Goal: Task Accomplishment & Management: Manage account settings

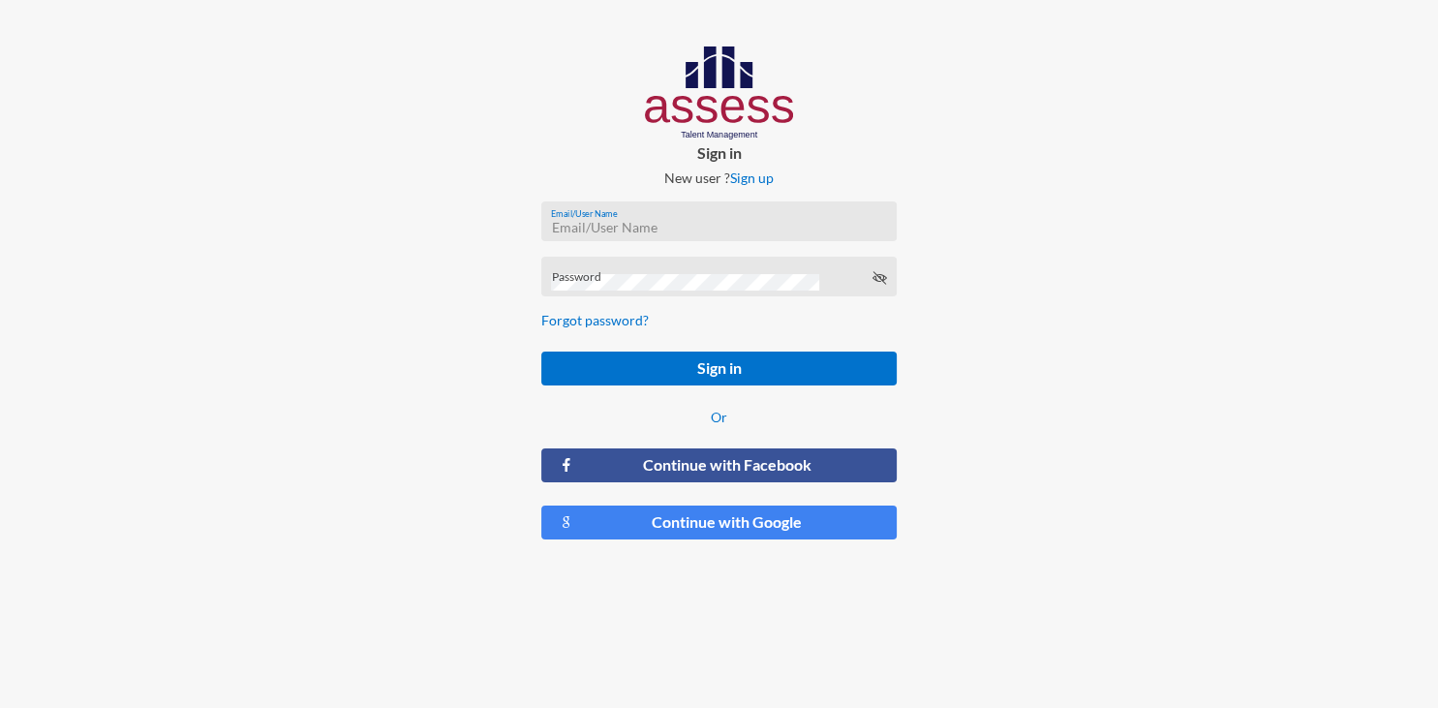
click at [700, 227] on input "Email/User Name" at bounding box center [718, 227] width 335 height 15
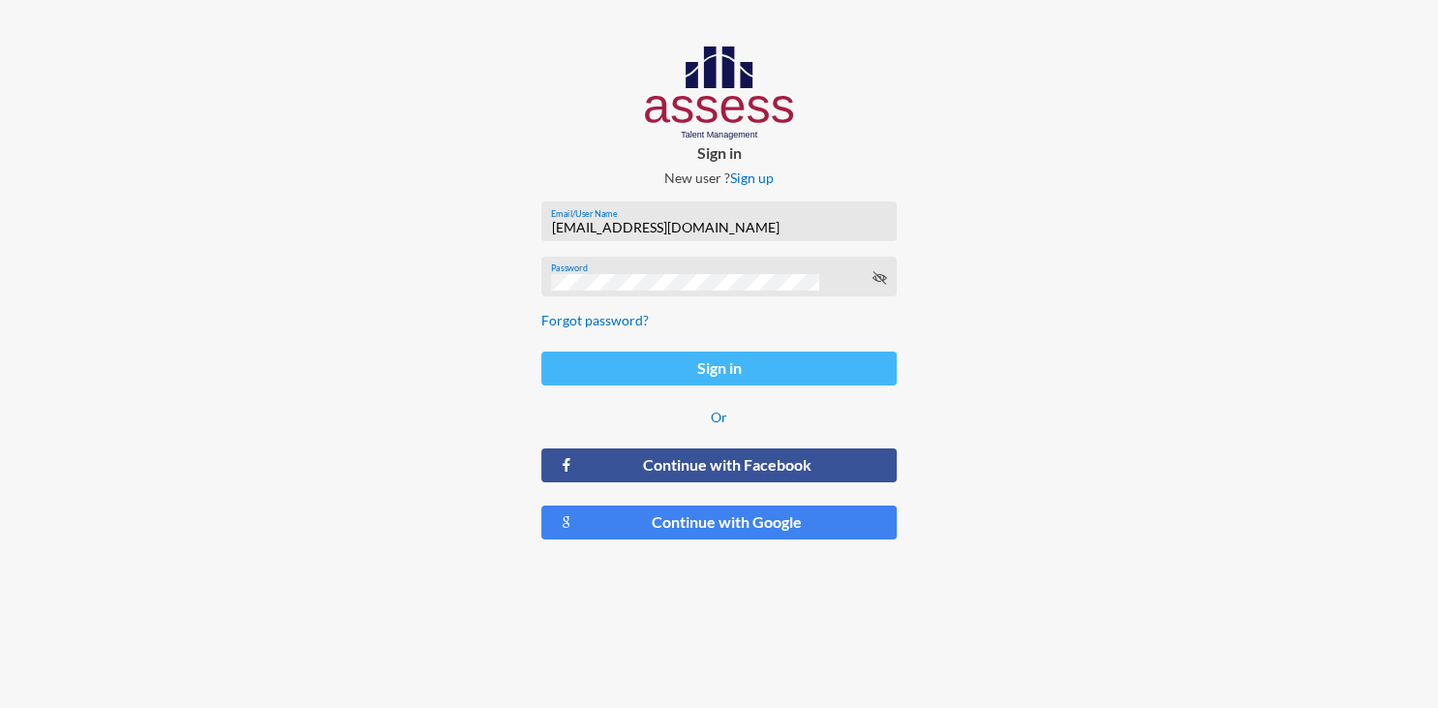
type input "[EMAIL_ADDRESS][DOMAIN_NAME]"
click at [731, 366] on button "Sign in" at bounding box center [718, 369] width 355 height 34
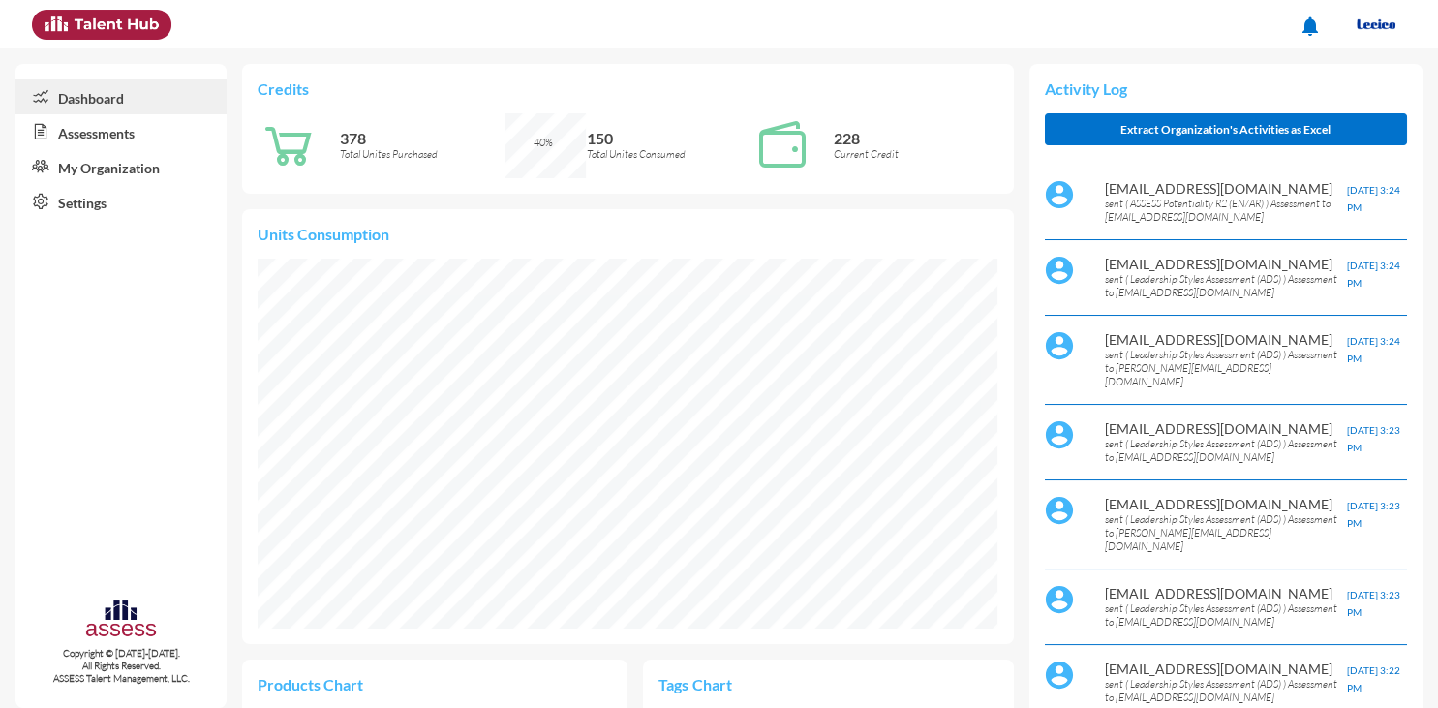
scroll to position [169, 339]
click at [99, 137] on link "Assessments" at bounding box center [120, 131] width 211 height 35
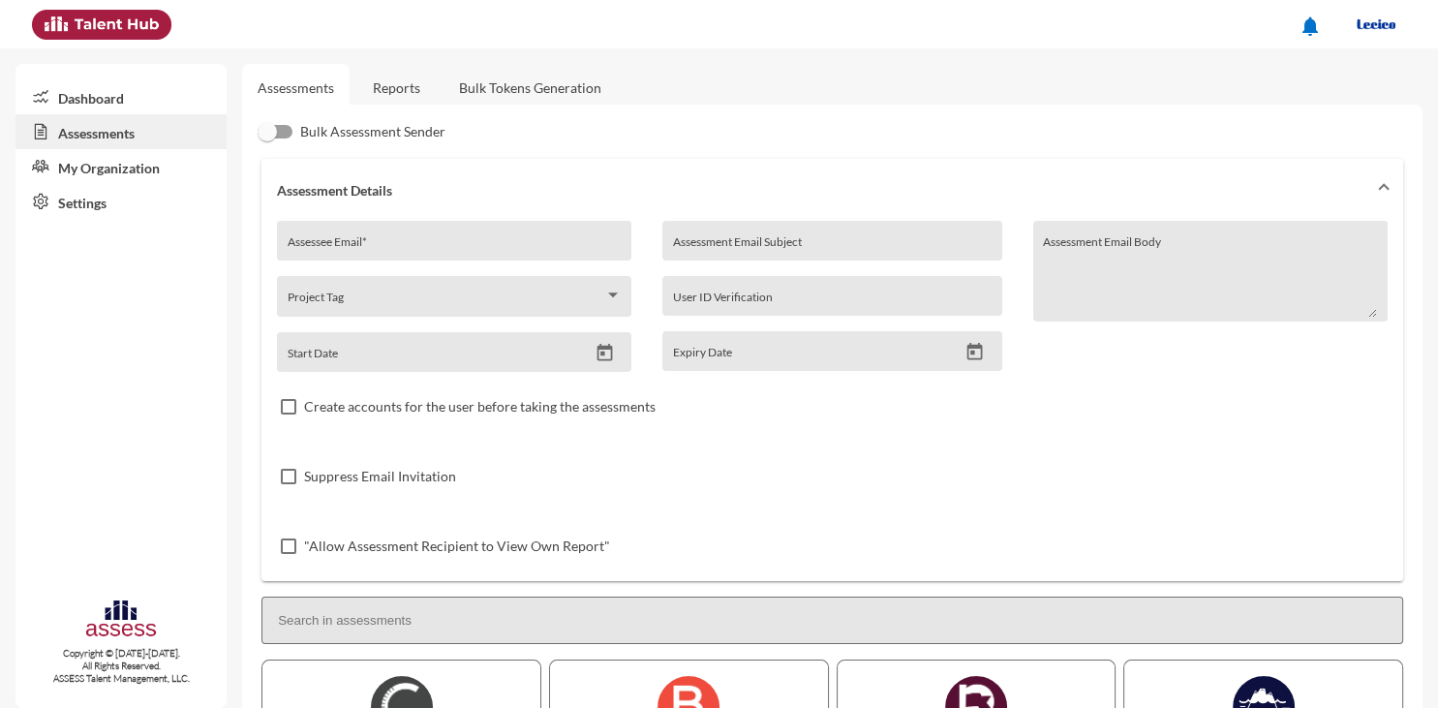
click at [405, 83] on link "Reports" at bounding box center [396, 87] width 78 height 47
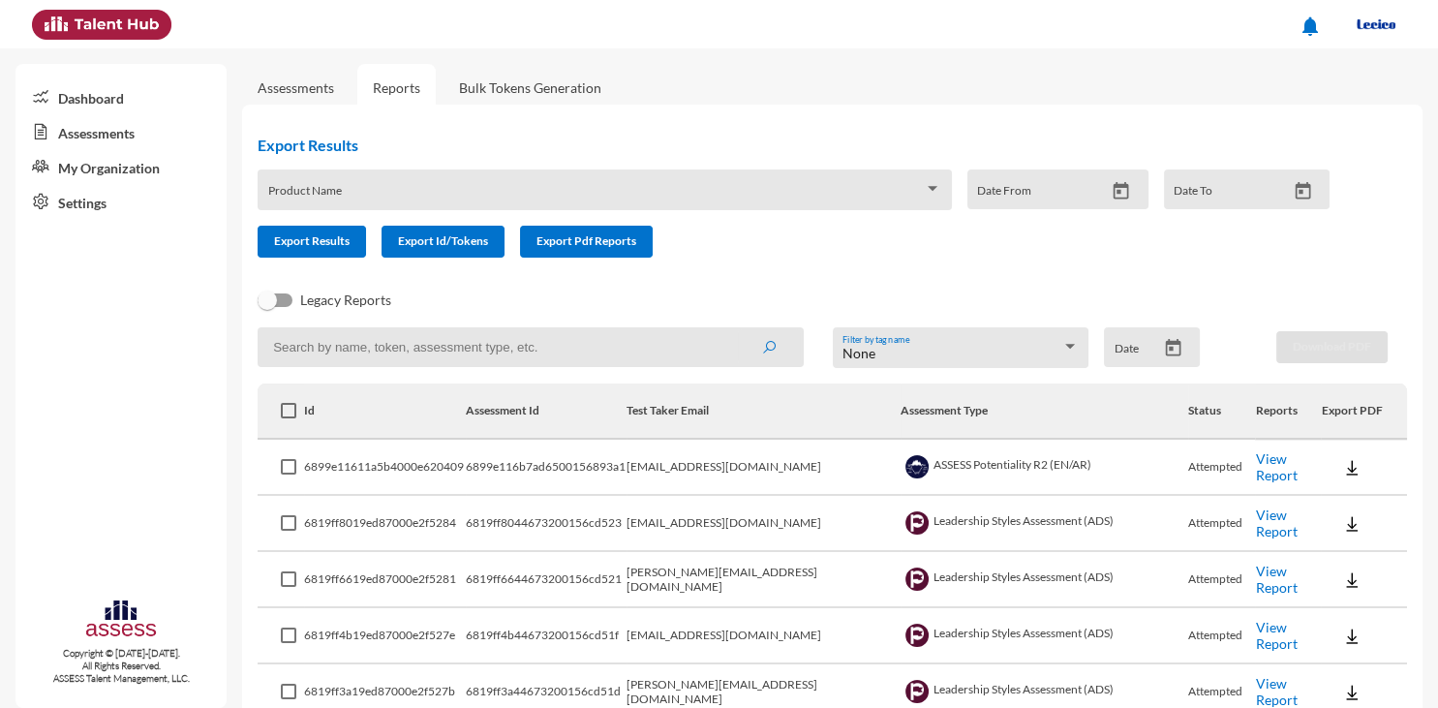
click at [1343, 469] on img at bounding box center [1351, 467] width 19 height 19
click at [1348, 506] on button "EN" at bounding box center [1367, 503] width 108 height 37
click at [114, 129] on link "Assessments" at bounding box center [120, 131] width 211 height 35
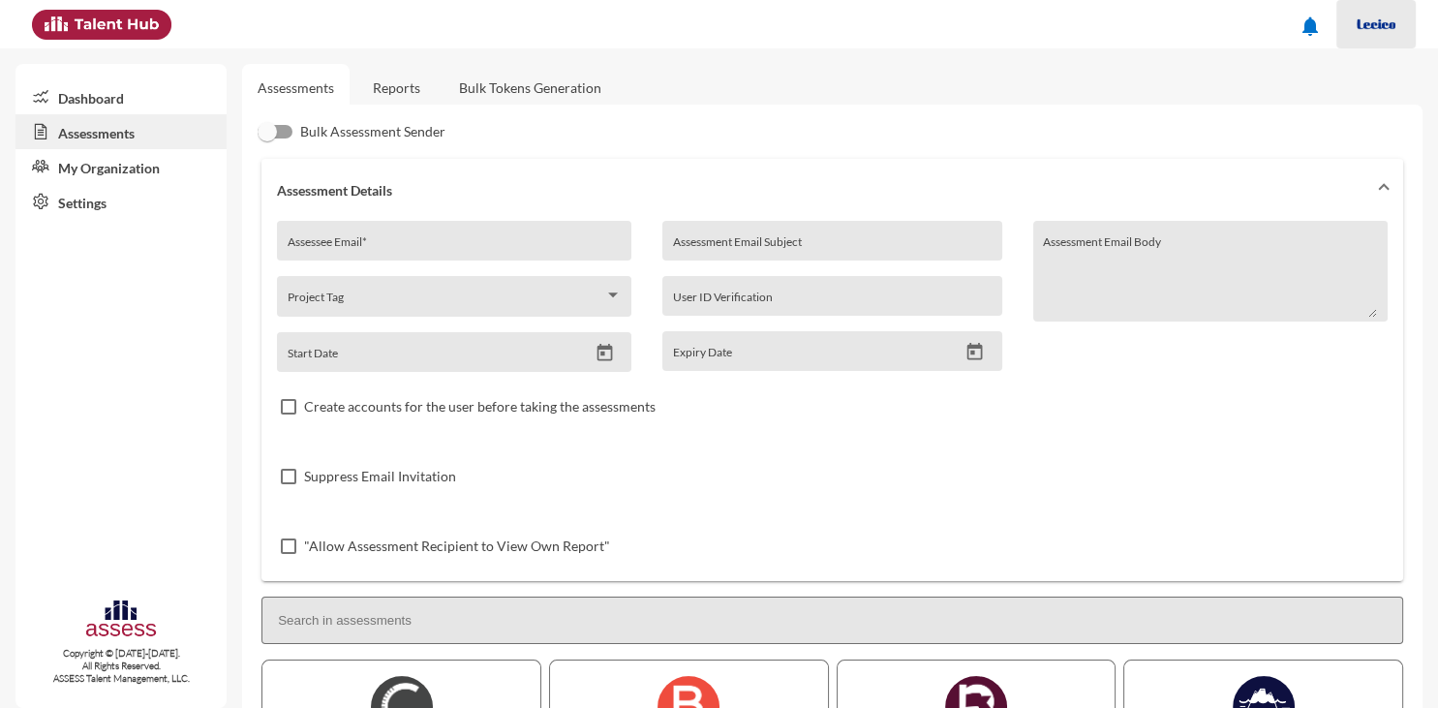
click at [1387, 18] on img at bounding box center [1376, 24] width 39 height 39
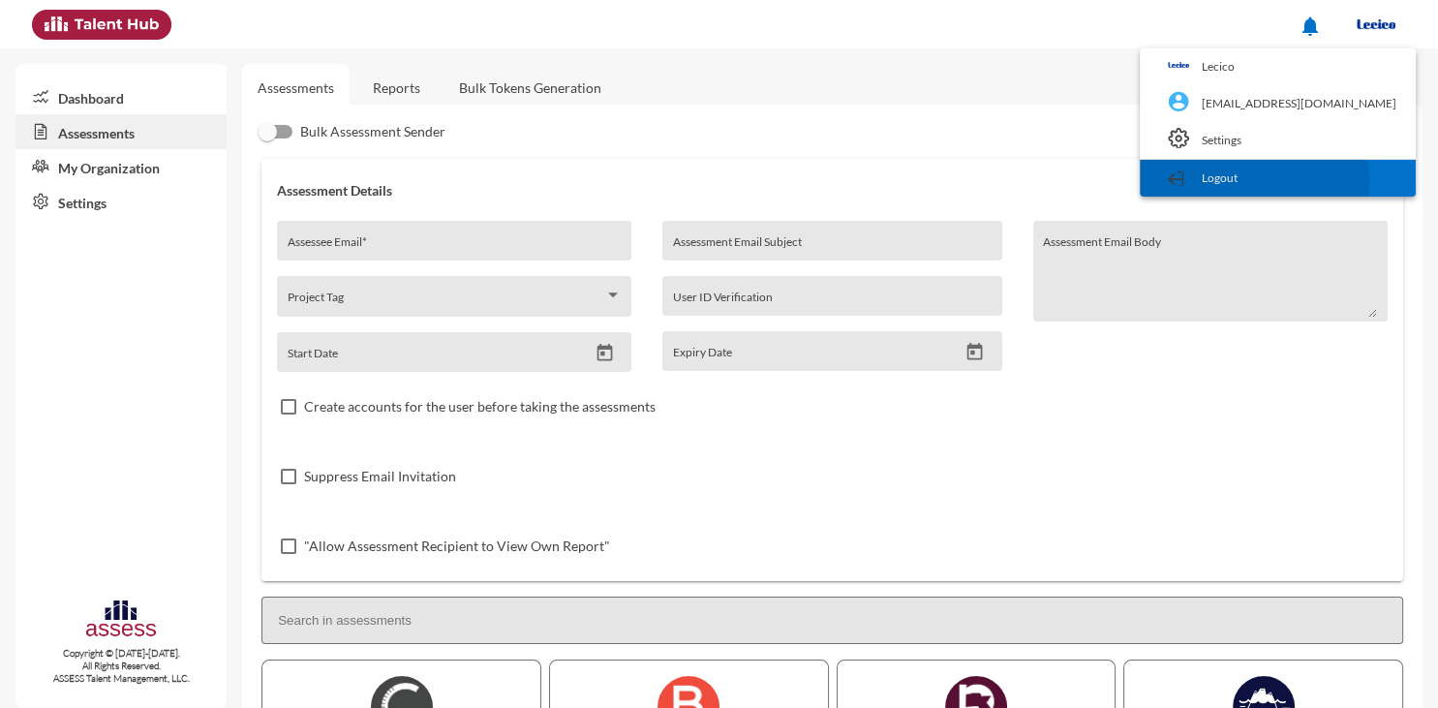
click at [1304, 182] on link "Logout" at bounding box center [1278, 178] width 257 height 37
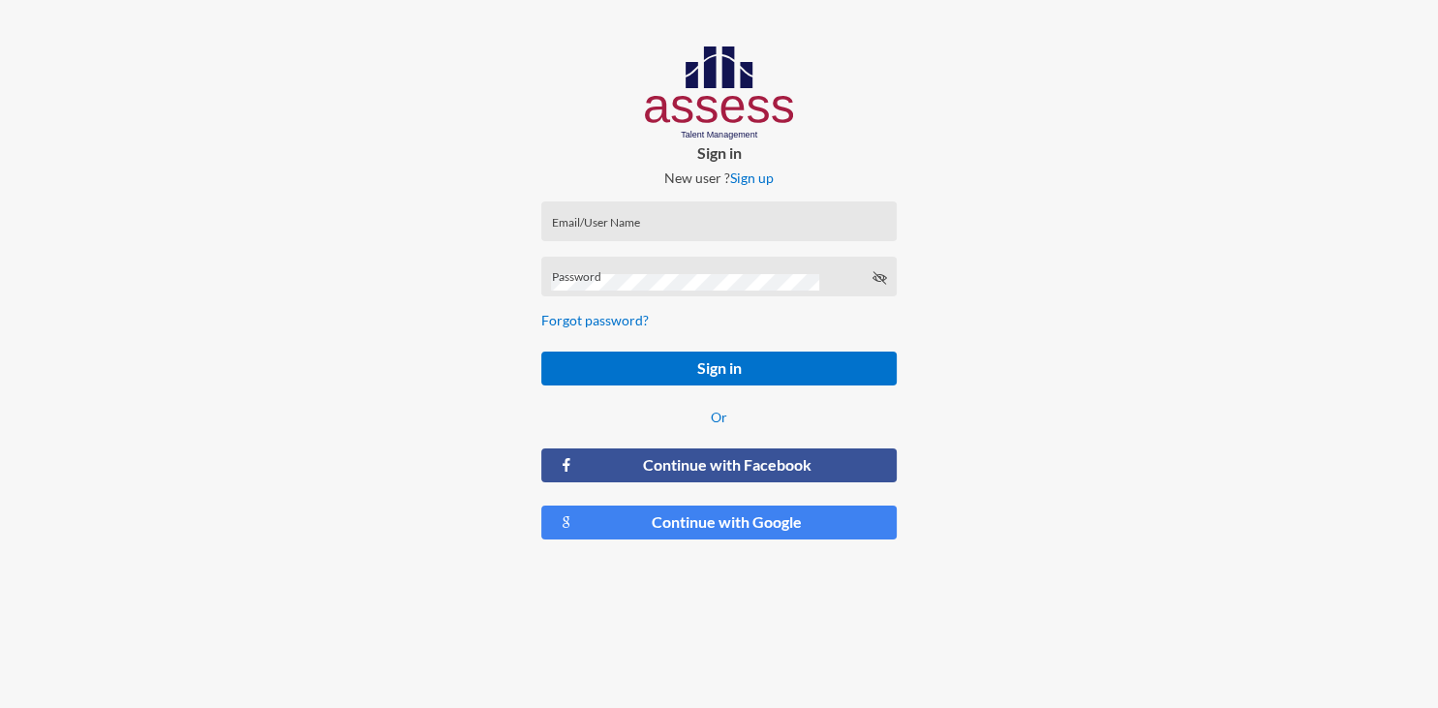
click at [793, 217] on div "Email/User Name" at bounding box center [718, 225] width 335 height 29
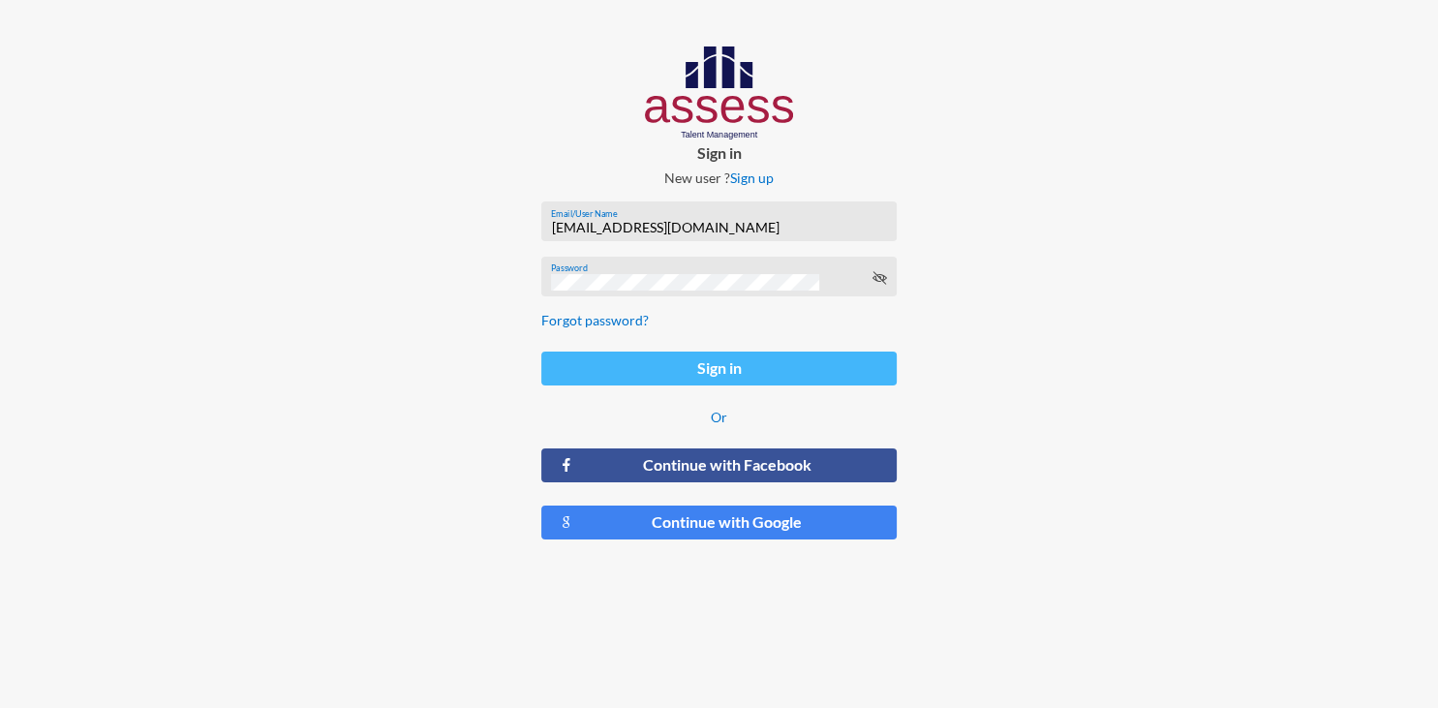
type input "[EMAIL_ADDRESS][DOMAIN_NAME]"
click at [772, 366] on button "Sign in" at bounding box center [718, 369] width 355 height 34
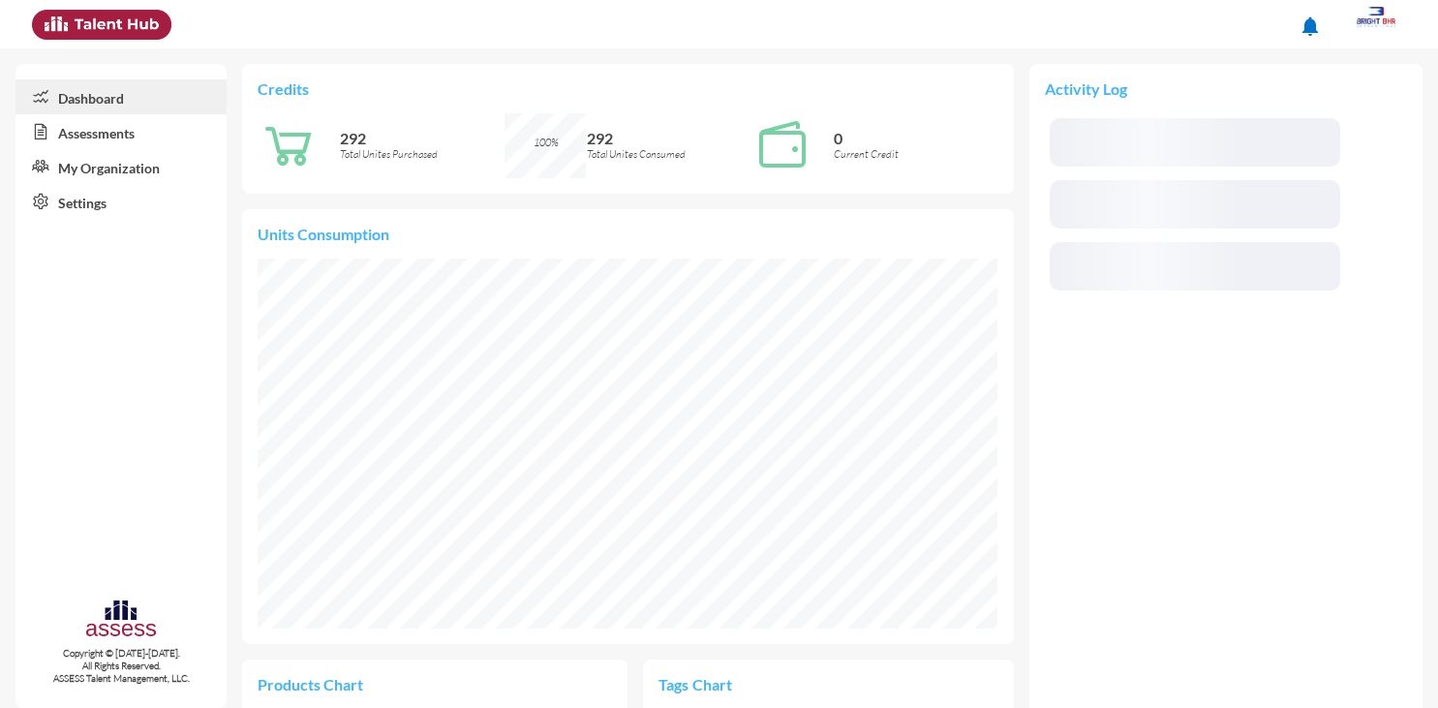
scroll to position [167, 354]
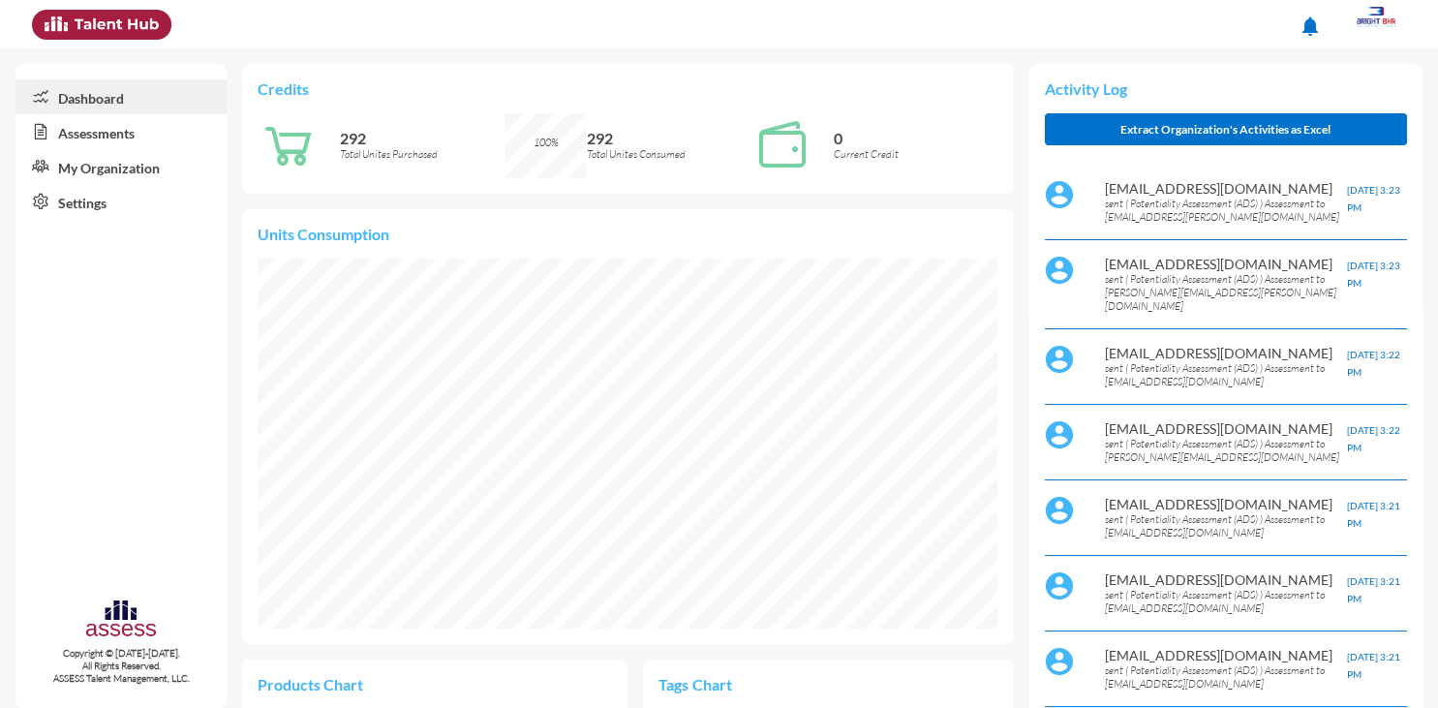
click at [95, 133] on link "Assessments" at bounding box center [120, 131] width 211 height 35
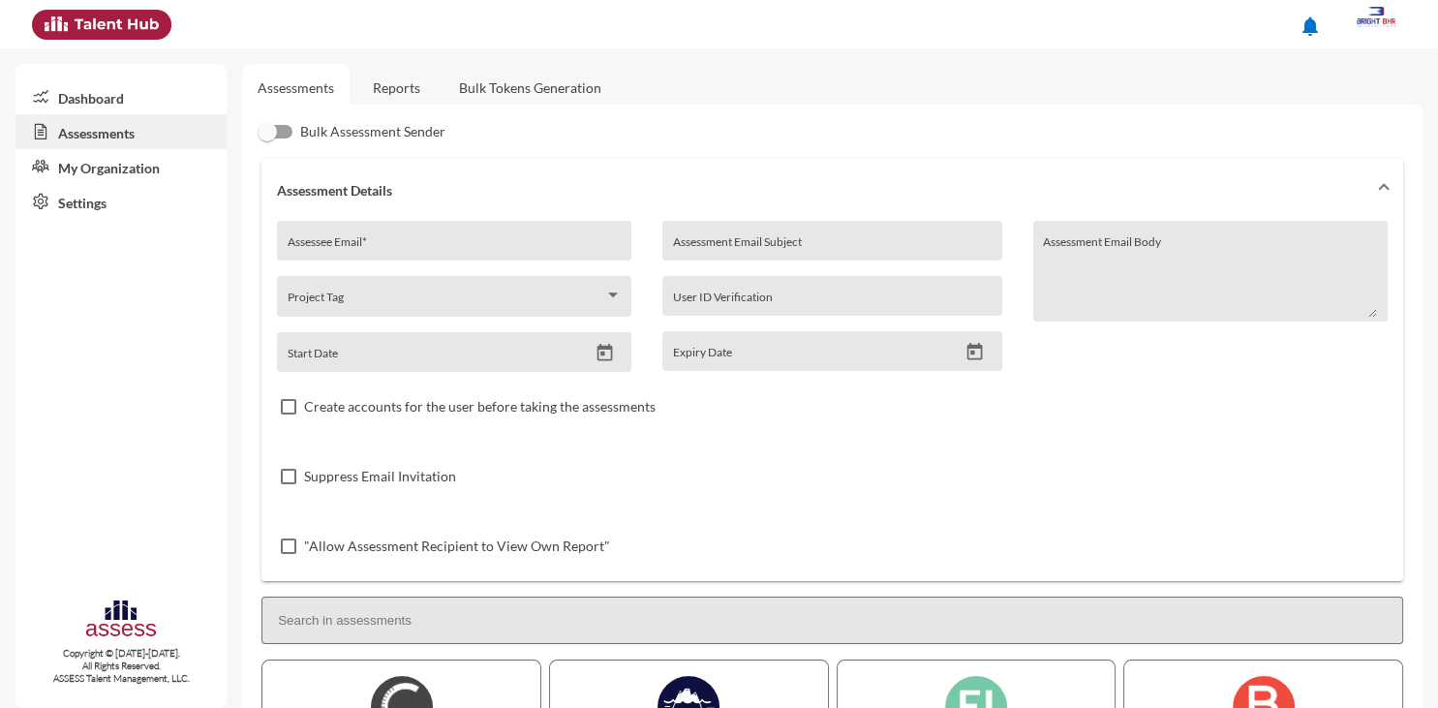
click at [412, 86] on link "Reports" at bounding box center [396, 87] width 78 height 47
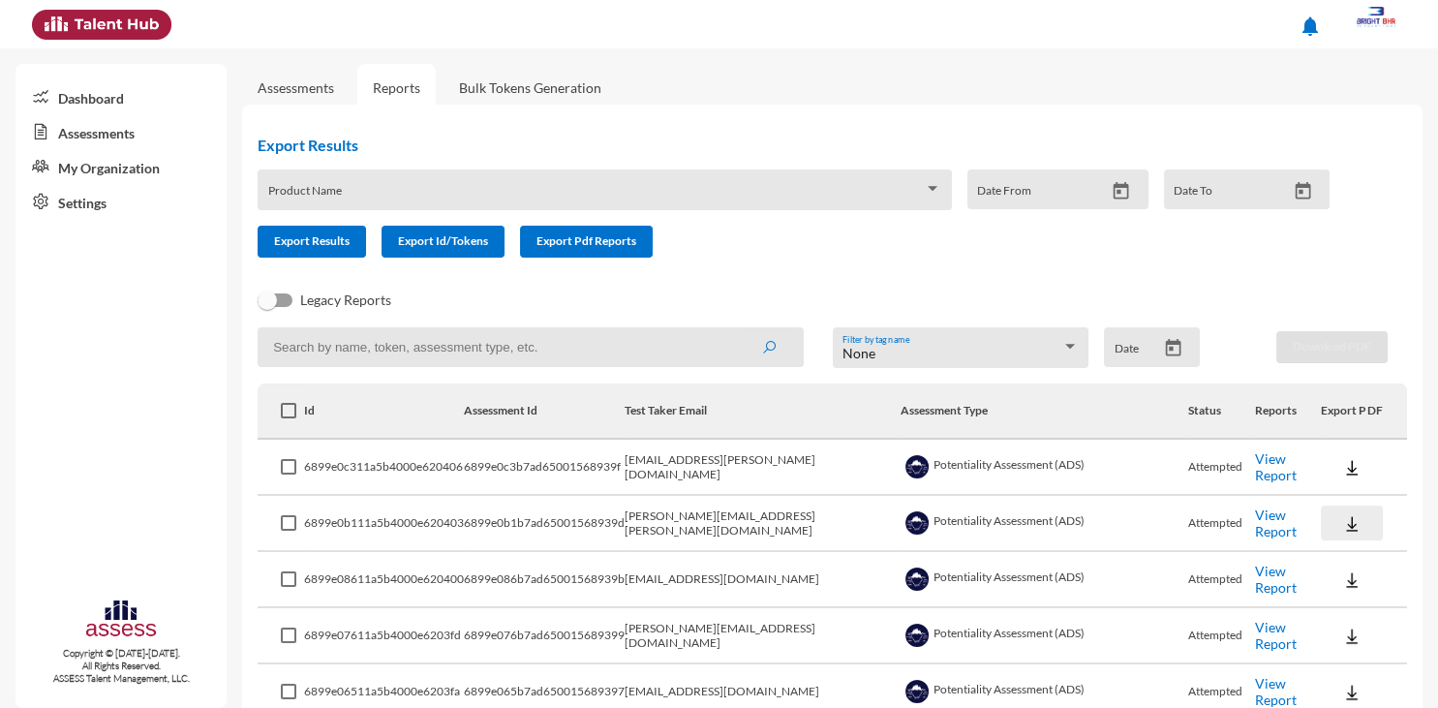
click at [1348, 522] on img at bounding box center [1351, 523] width 19 height 19
click at [1349, 556] on button "EN" at bounding box center [1372, 559] width 108 height 37
click at [1350, 472] on img at bounding box center [1351, 467] width 19 height 19
click at [1350, 497] on button "EN" at bounding box center [1372, 503] width 108 height 37
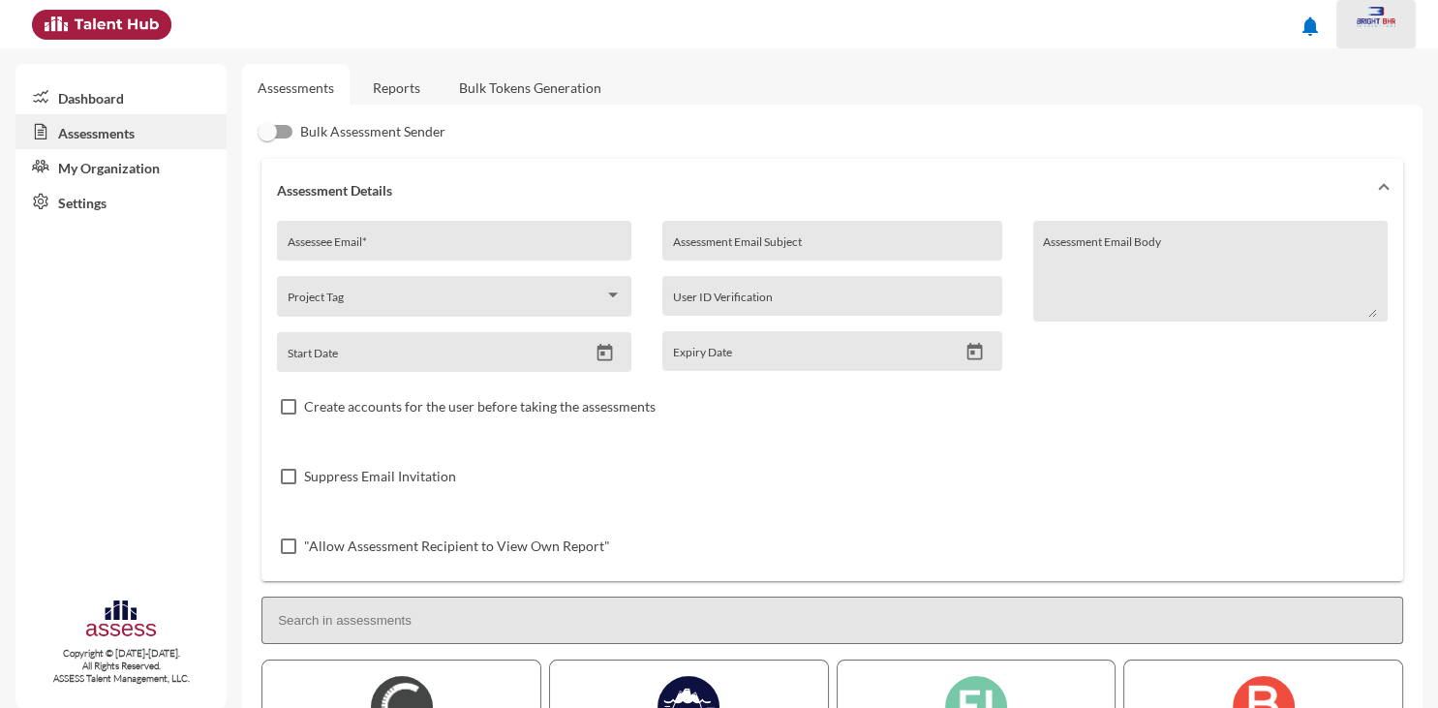
click at [1369, 19] on img at bounding box center [1376, 17] width 39 height 20
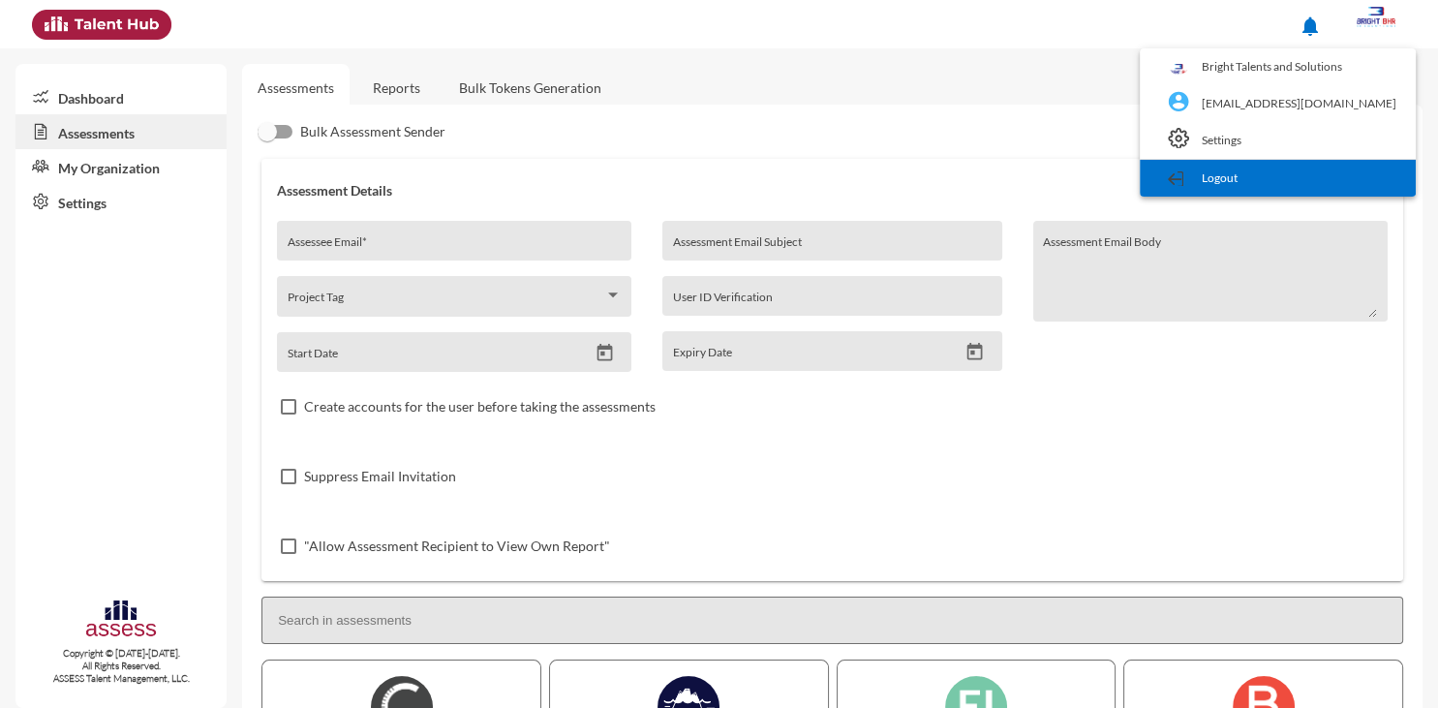
click at [1299, 173] on link "Logout" at bounding box center [1278, 178] width 257 height 37
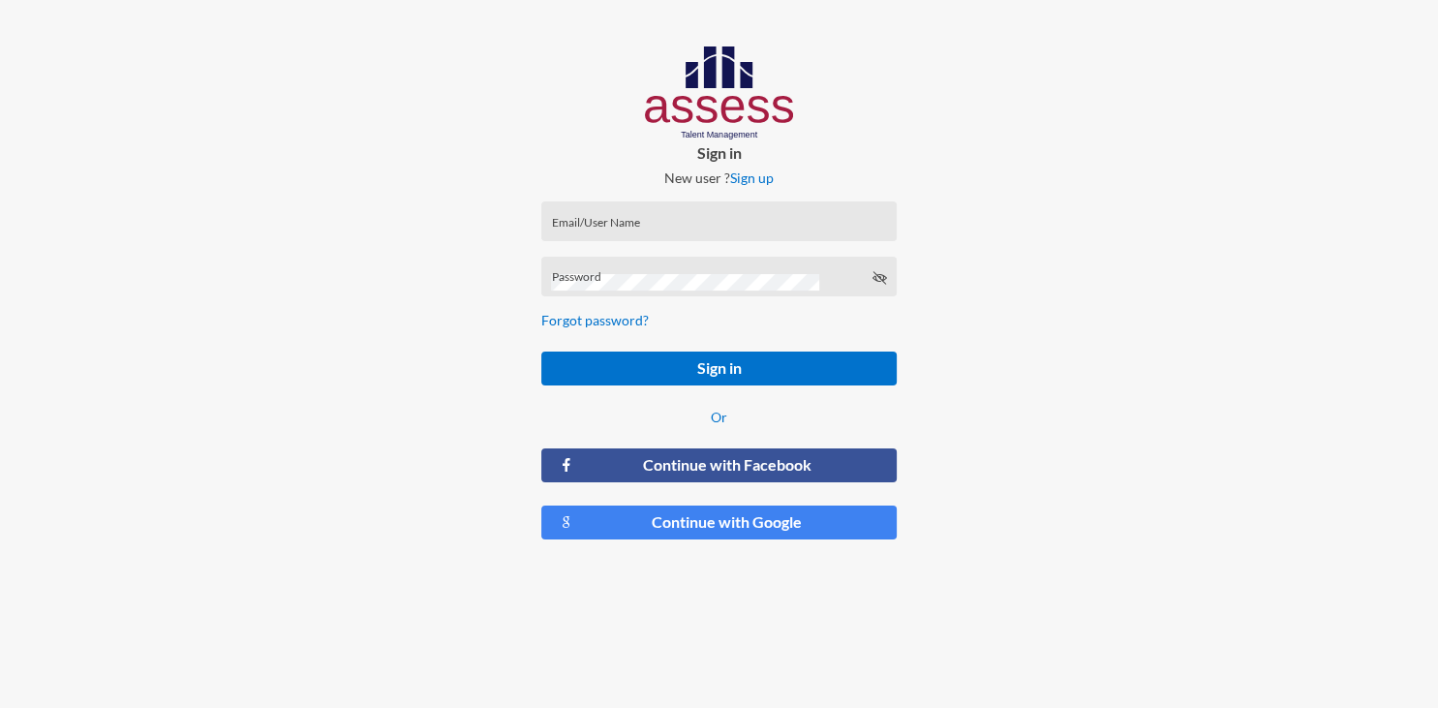
click at [813, 215] on div "Email/User Name" at bounding box center [718, 225] width 335 height 29
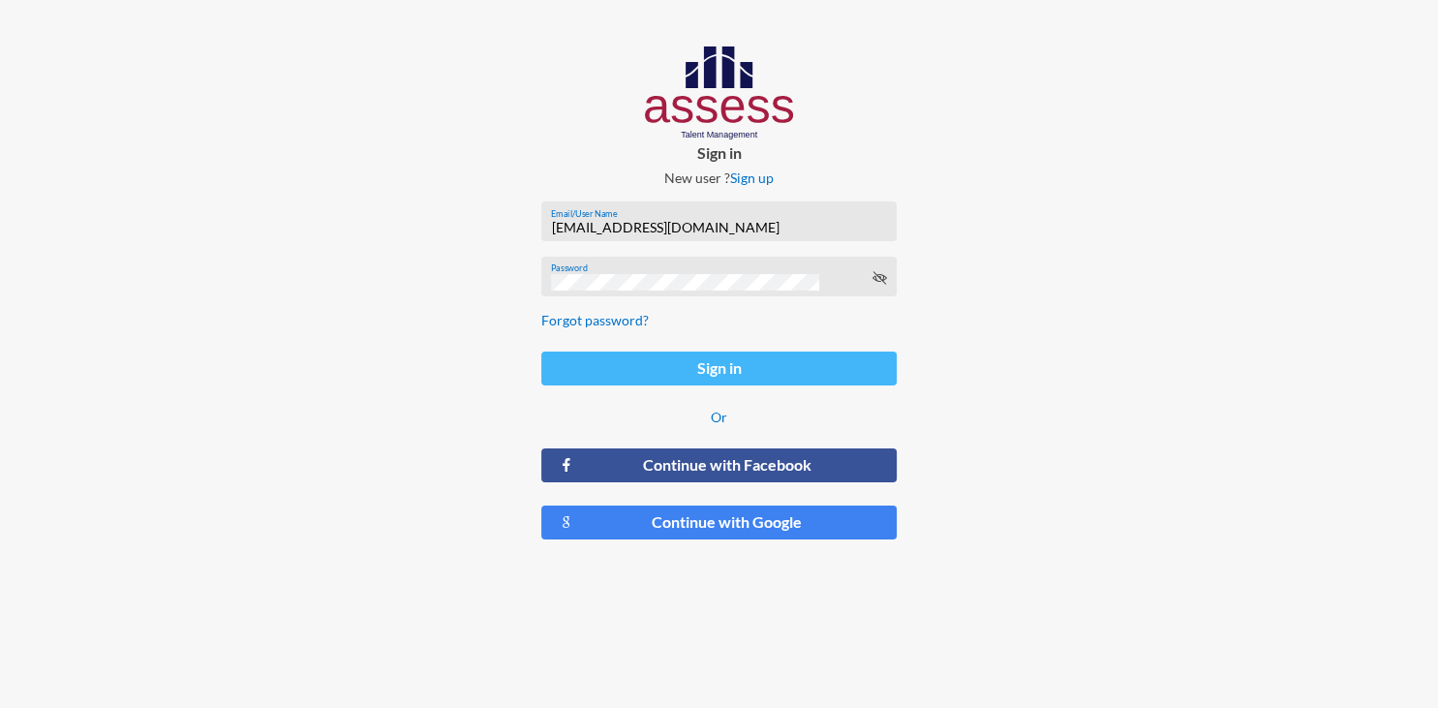
type input "[EMAIL_ADDRESS][DOMAIN_NAME]"
click at [767, 358] on button "Sign in" at bounding box center [718, 369] width 355 height 34
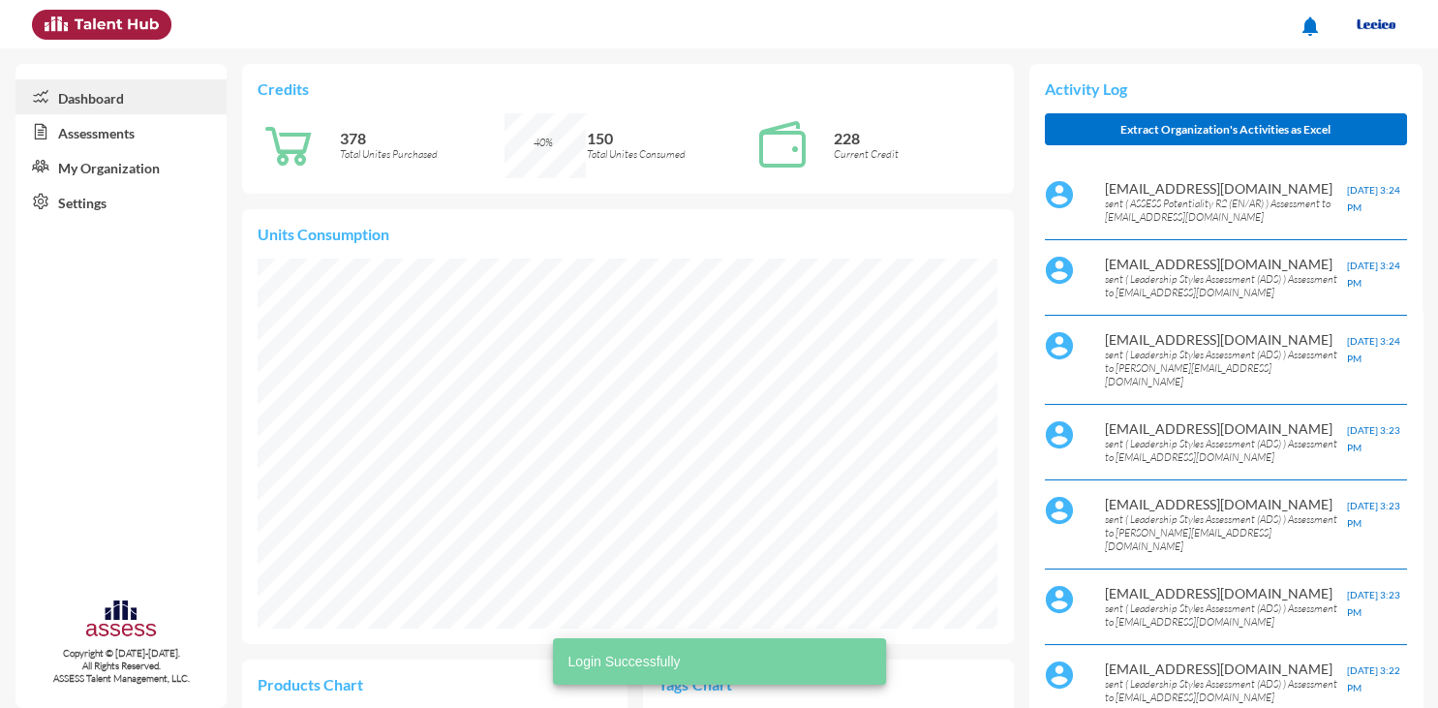
scroll to position [167, 354]
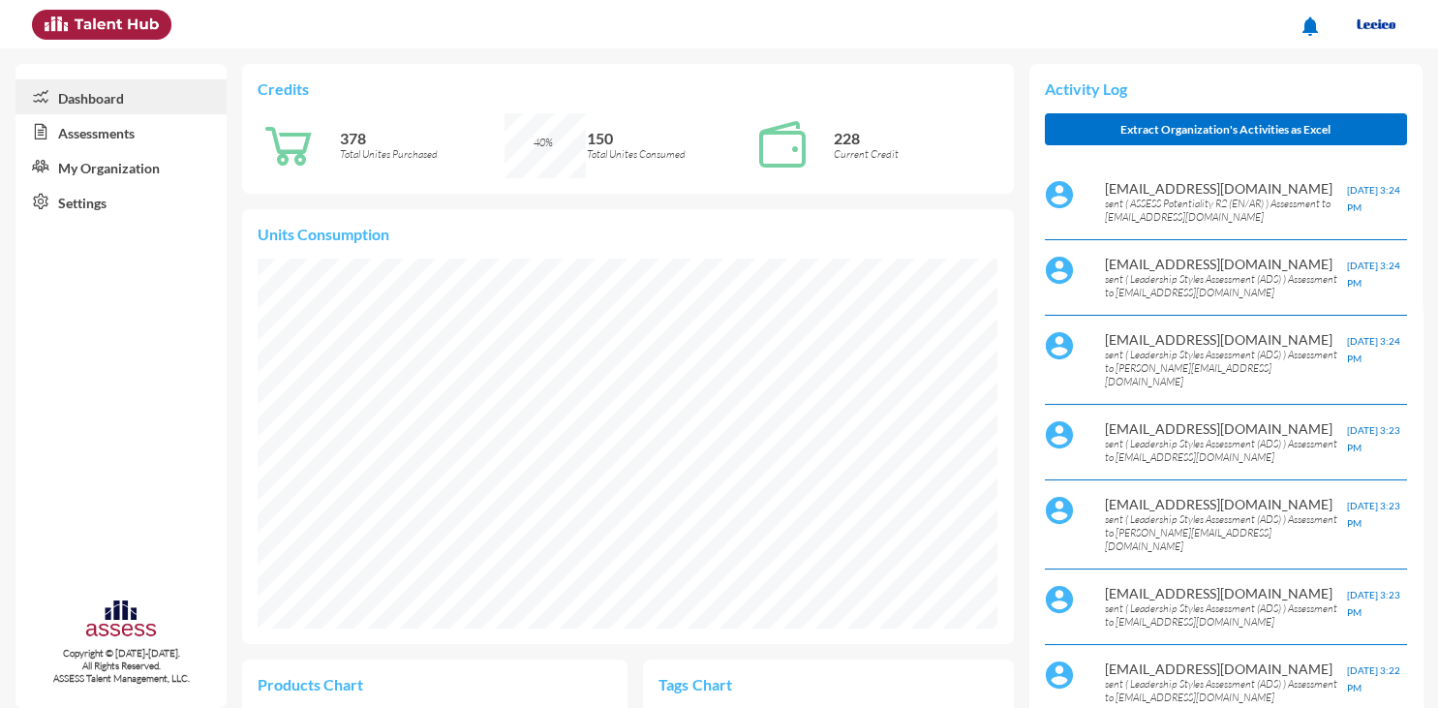
click at [114, 138] on link "Assessments" at bounding box center [120, 131] width 211 height 35
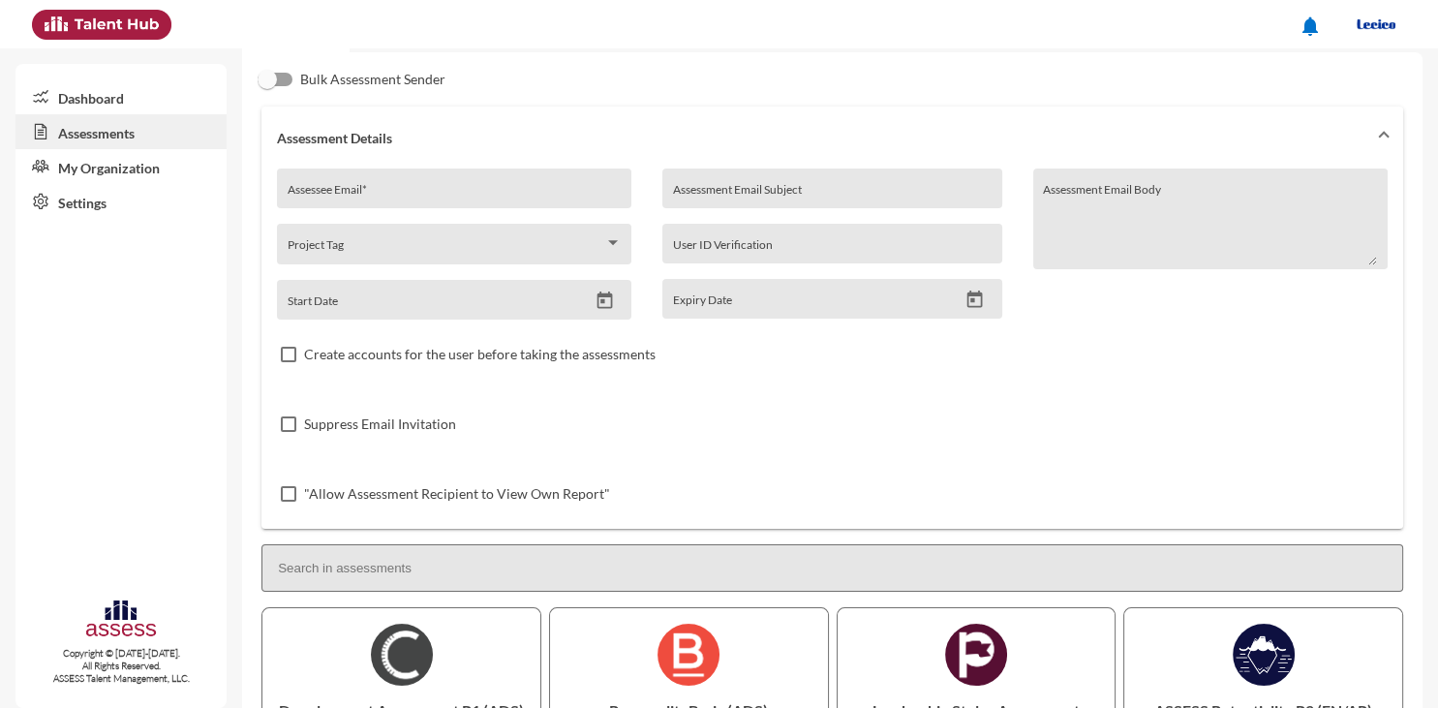
scroll to position [34, 0]
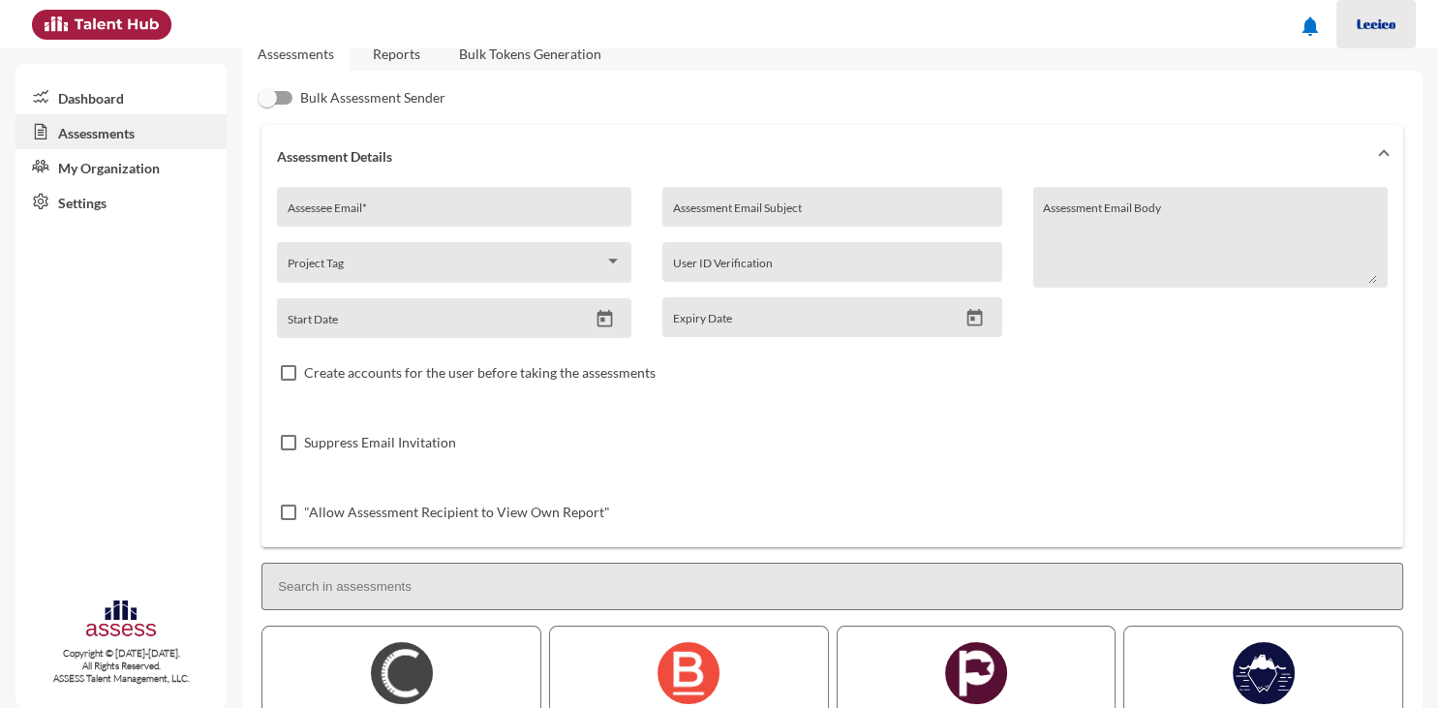
click at [1388, 21] on img at bounding box center [1376, 24] width 39 height 39
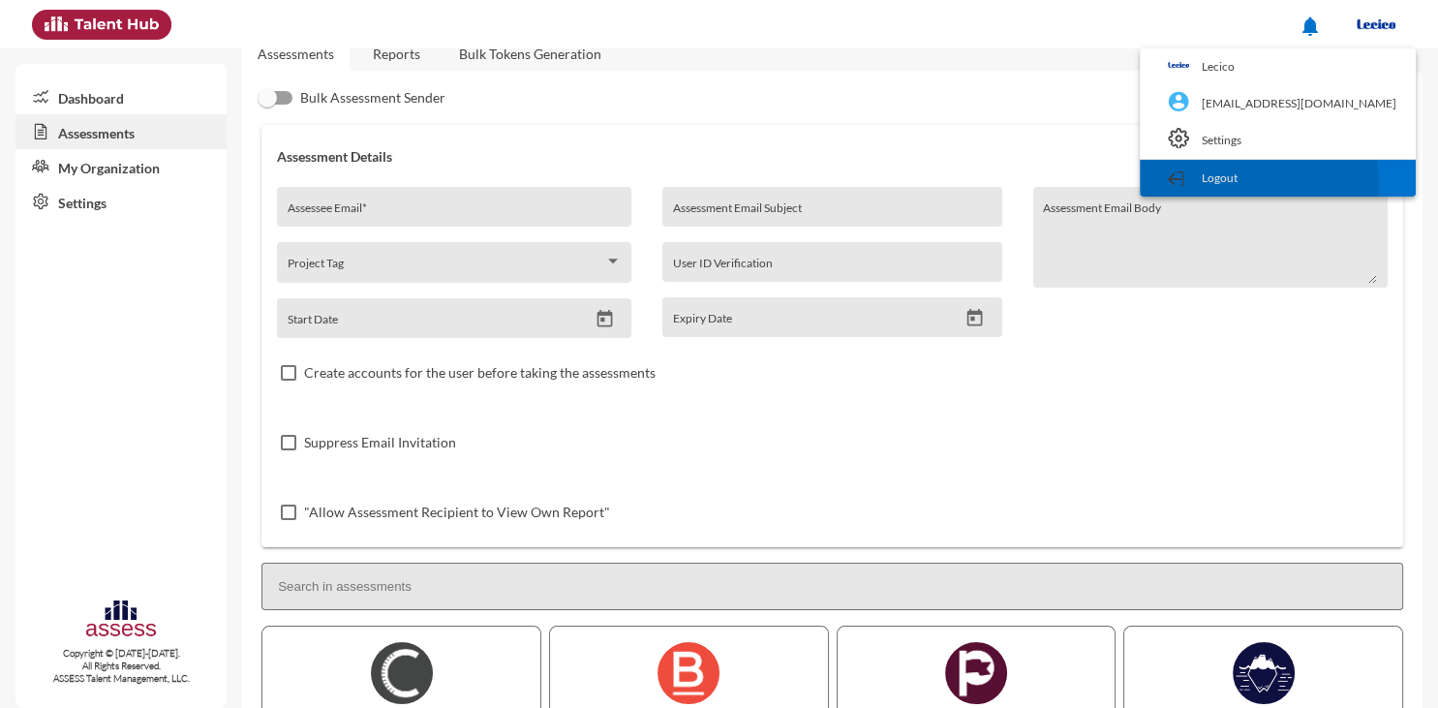
click at [1308, 183] on link "Logout" at bounding box center [1278, 178] width 257 height 37
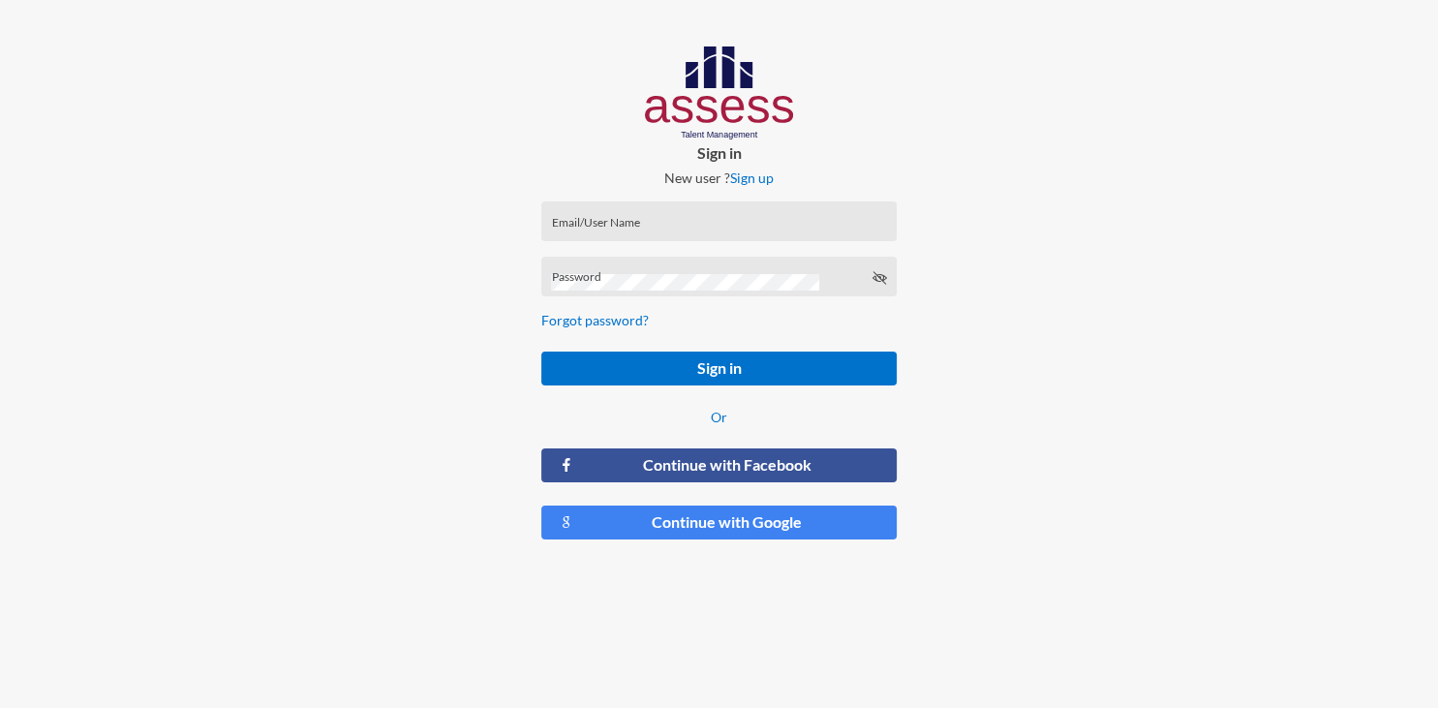
click at [835, 215] on div "Email/User Name" at bounding box center [718, 225] width 335 height 29
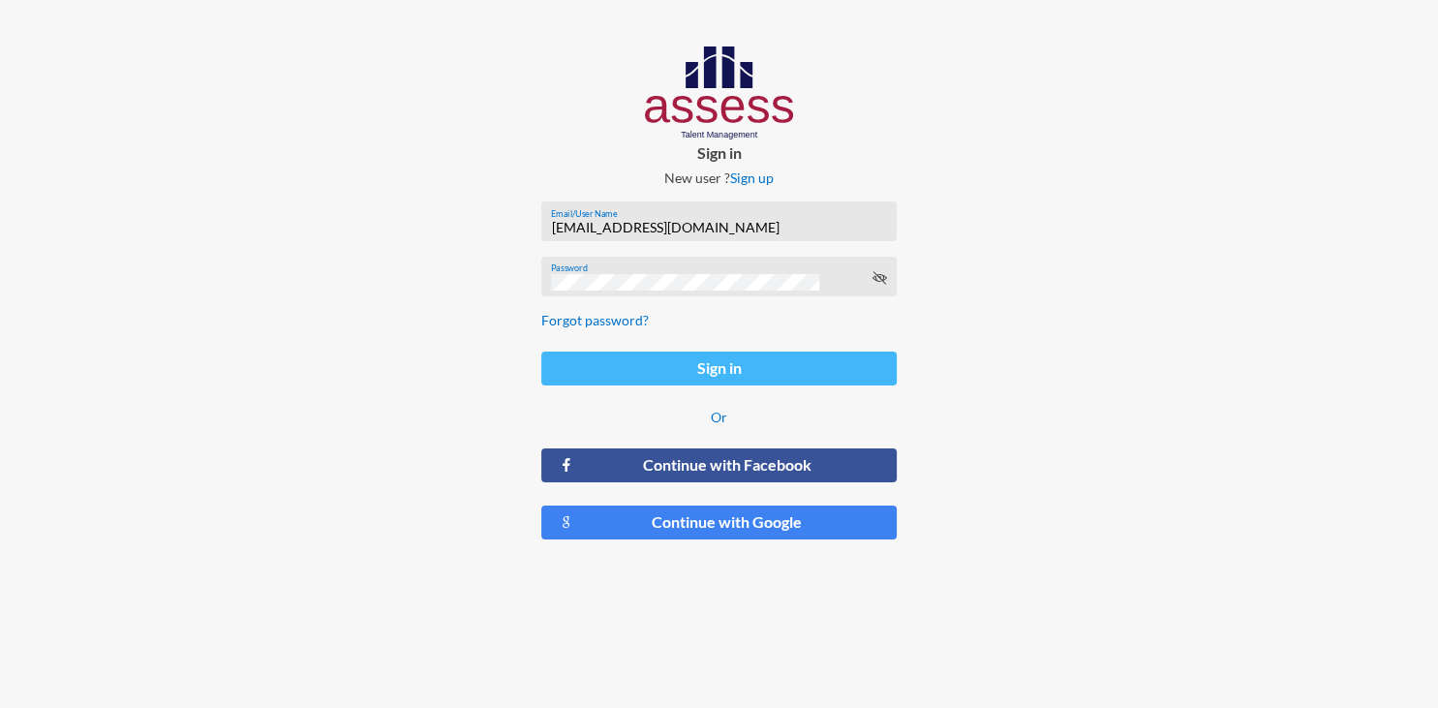
type input "[EMAIL_ADDRESS][DOMAIN_NAME]"
click at [739, 357] on button "Sign in" at bounding box center [718, 369] width 355 height 34
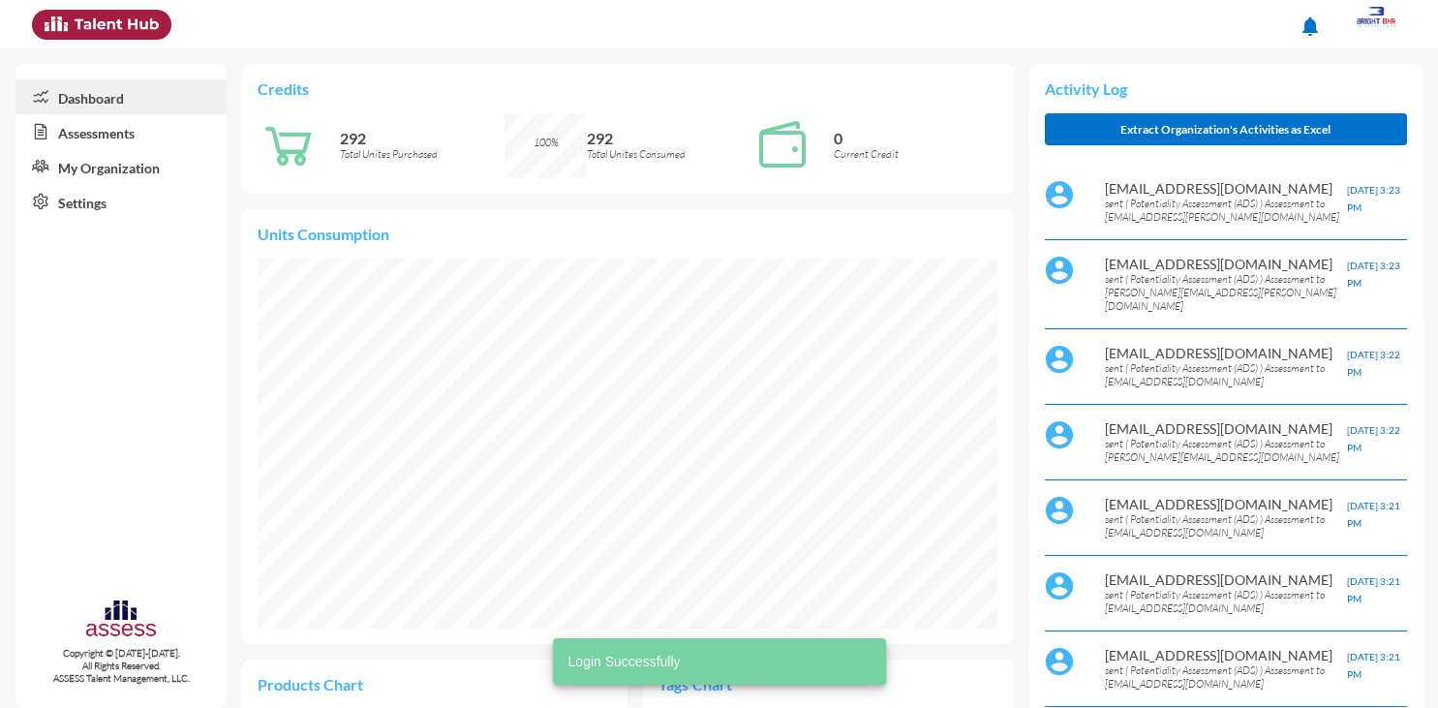
scroll to position [167, 354]
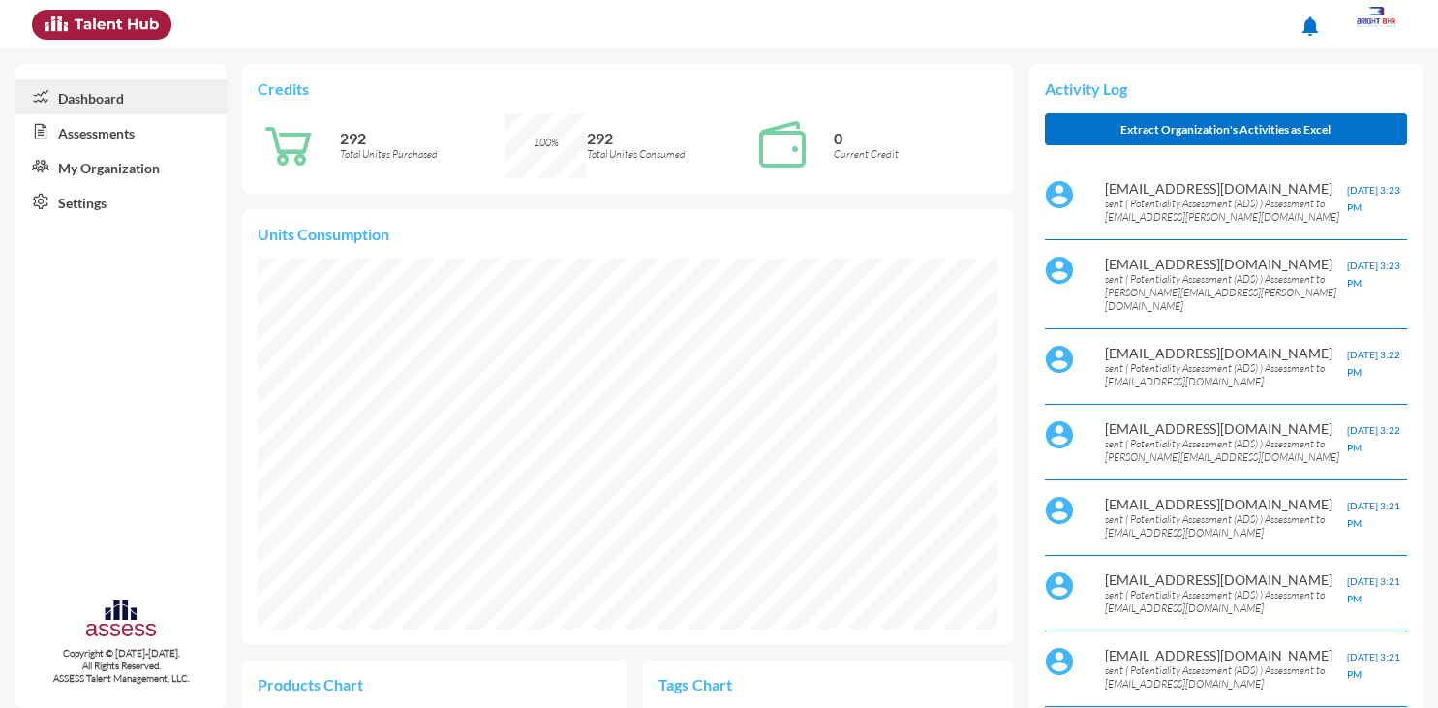
click at [130, 130] on link "Assessments" at bounding box center [120, 131] width 211 height 35
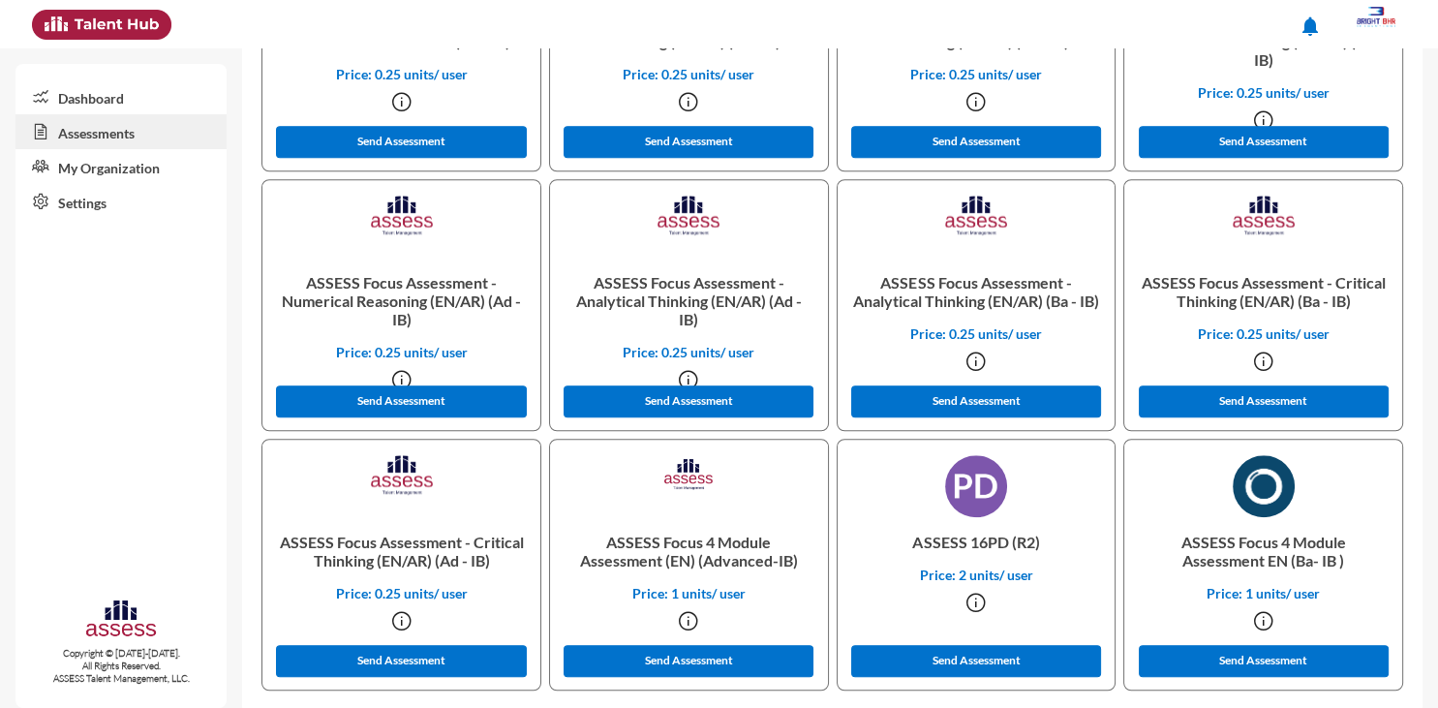
scroll to position [1525, 0]
